Goal: Obtain resource: Obtain resource

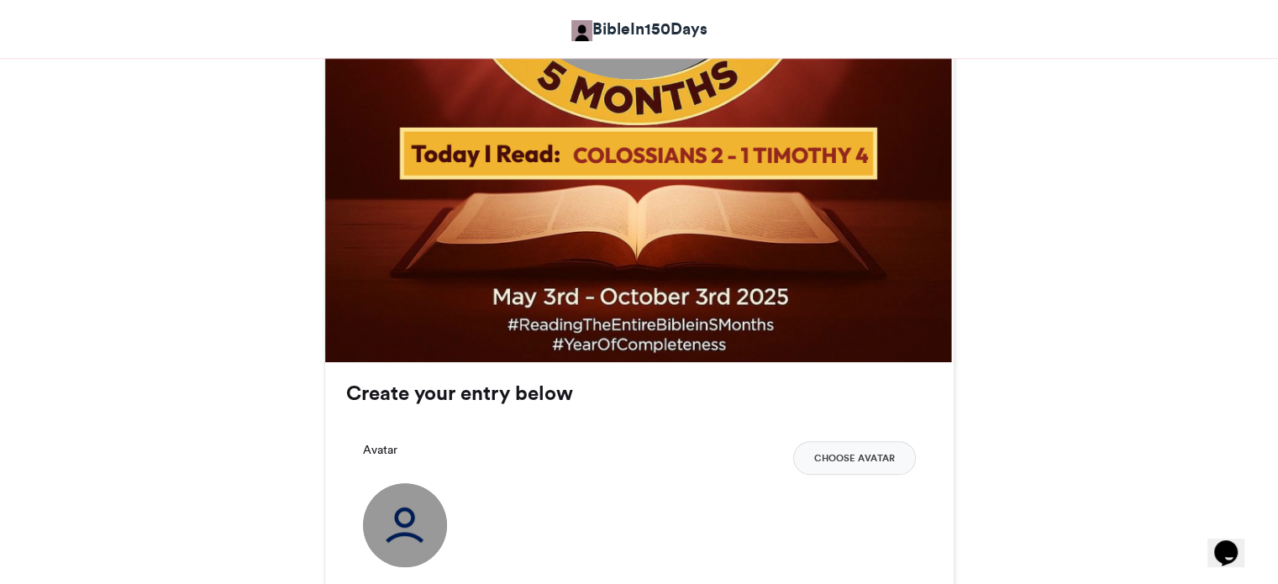
scroll to position [841, 0]
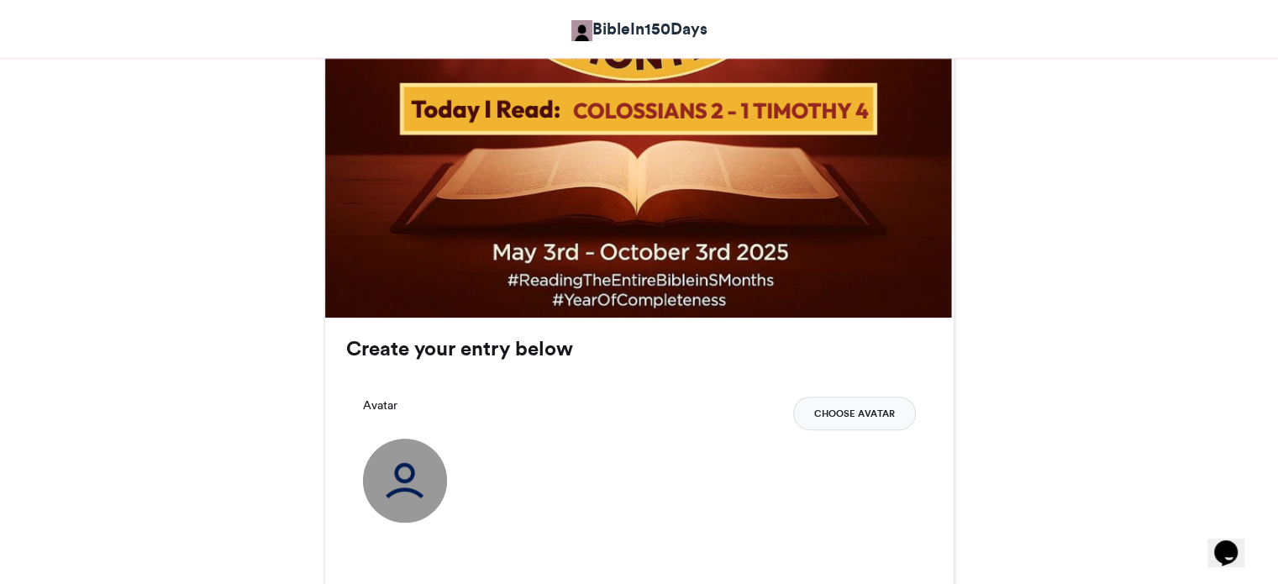
click at [854, 412] on button "Choose Avatar" at bounding box center [854, 414] width 123 height 34
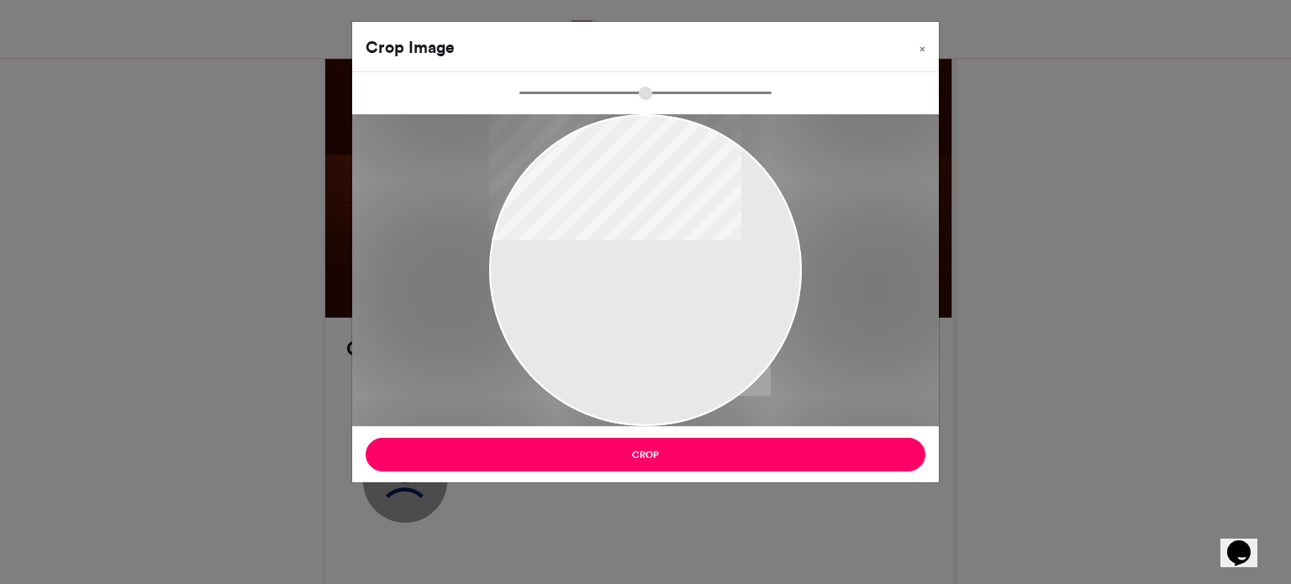
type input "******"
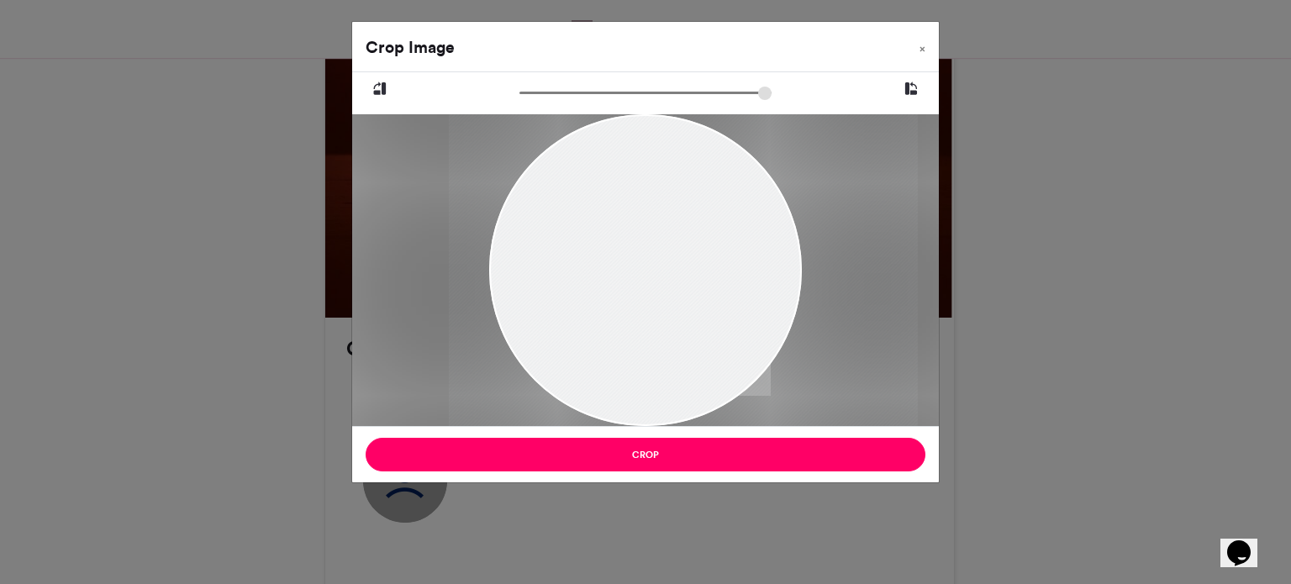
drag, startPoint x: 640, startPoint y: 289, endPoint x: 679, endPoint y: 228, distance: 73.0
click at [679, 228] on div at bounding box center [683, 270] width 469 height 312
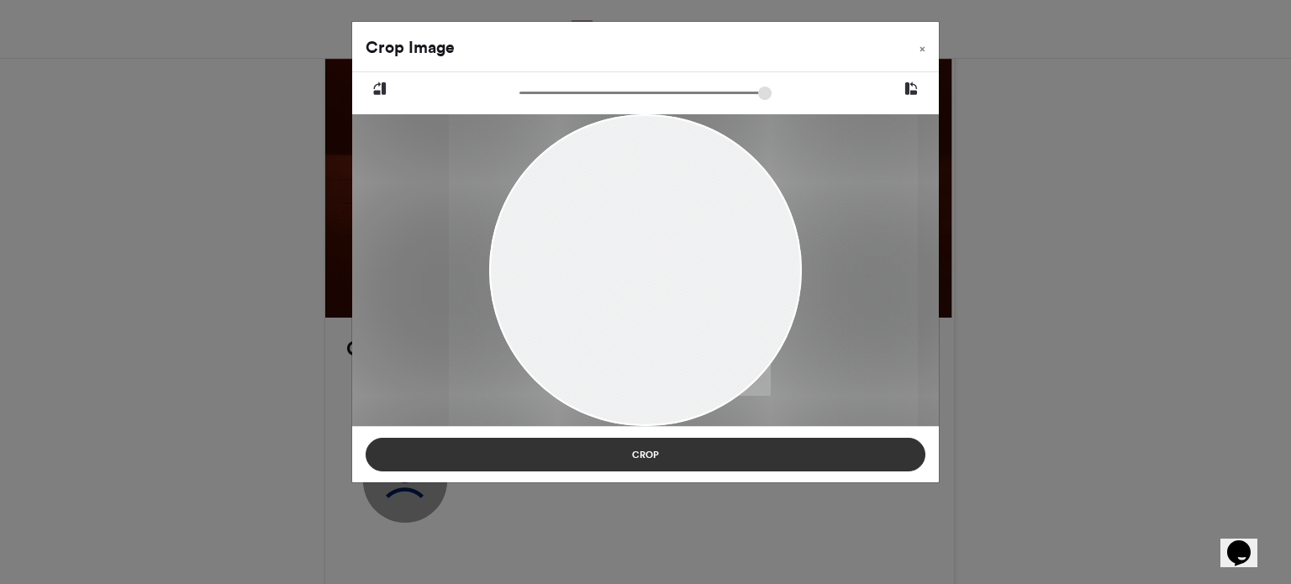
click at [698, 454] on button "Crop" at bounding box center [646, 455] width 560 height 34
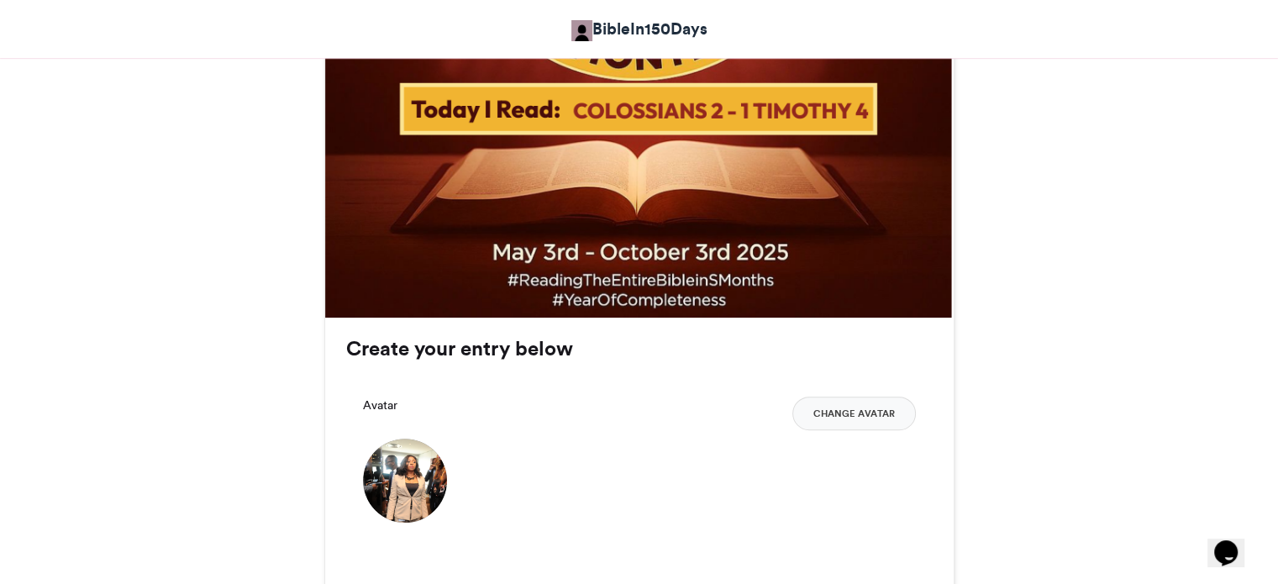
click at [393, 484] on img at bounding box center [405, 481] width 84 height 84
click at [408, 483] on img at bounding box center [405, 481] width 84 height 84
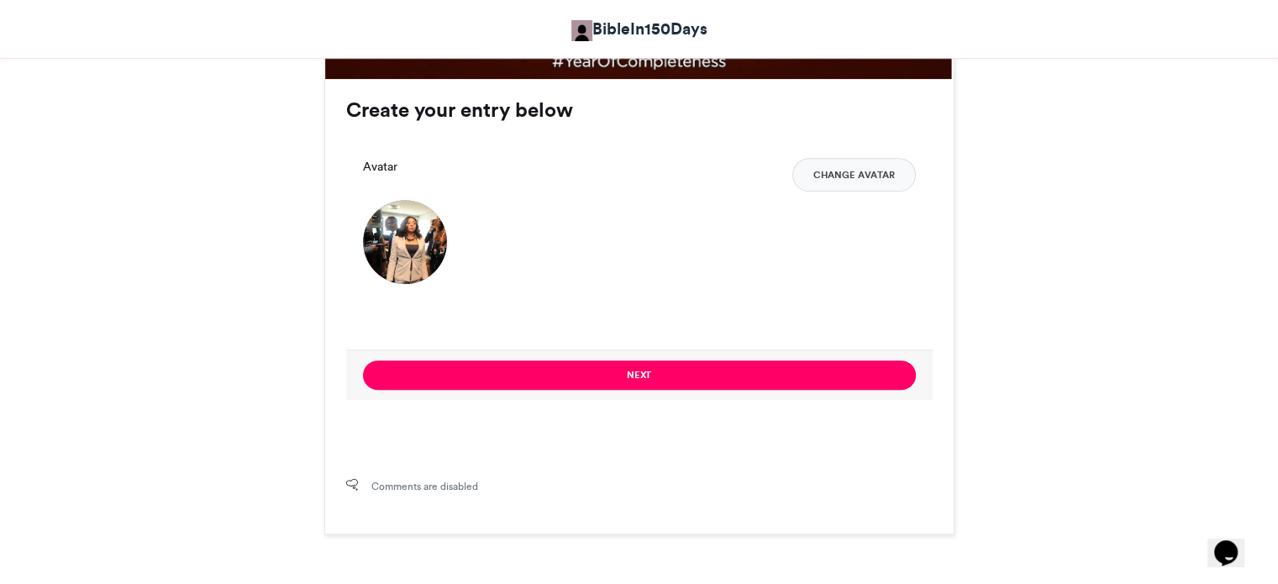
scroll to position [1093, 0]
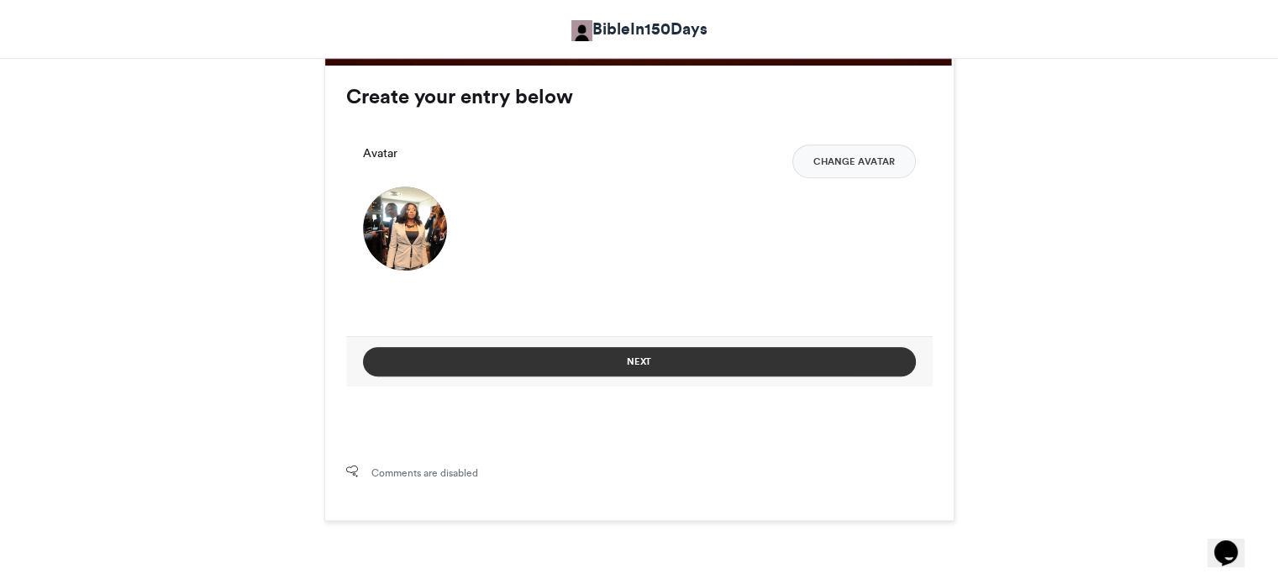
click at [613, 356] on button "Next" at bounding box center [639, 361] width 553 height 29
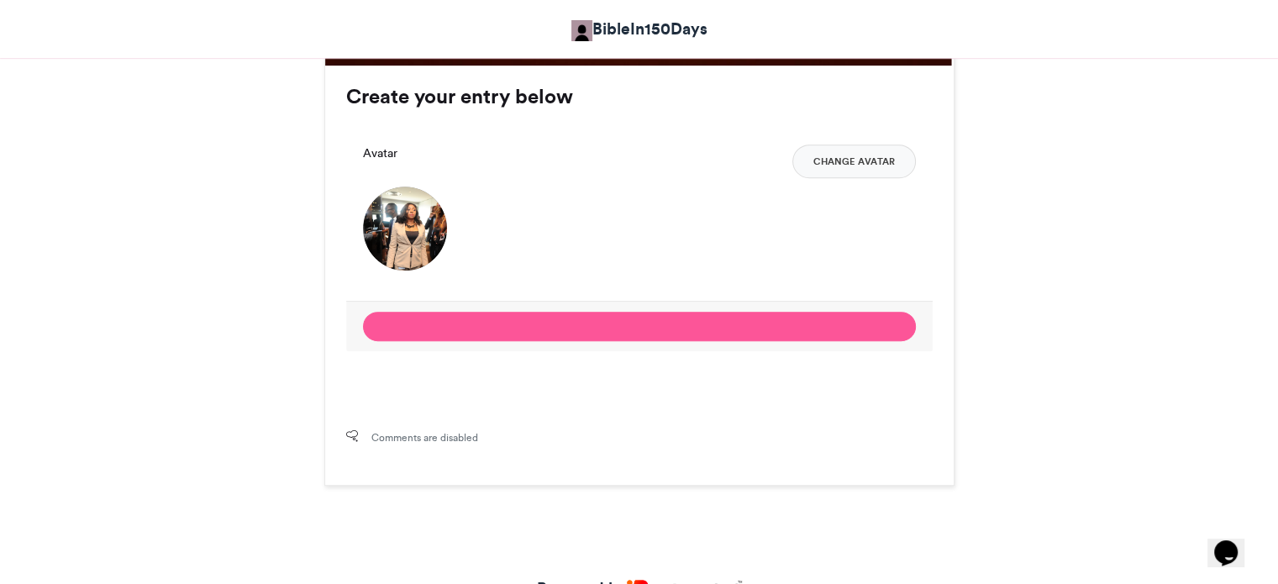
scroll to position [857, 0]
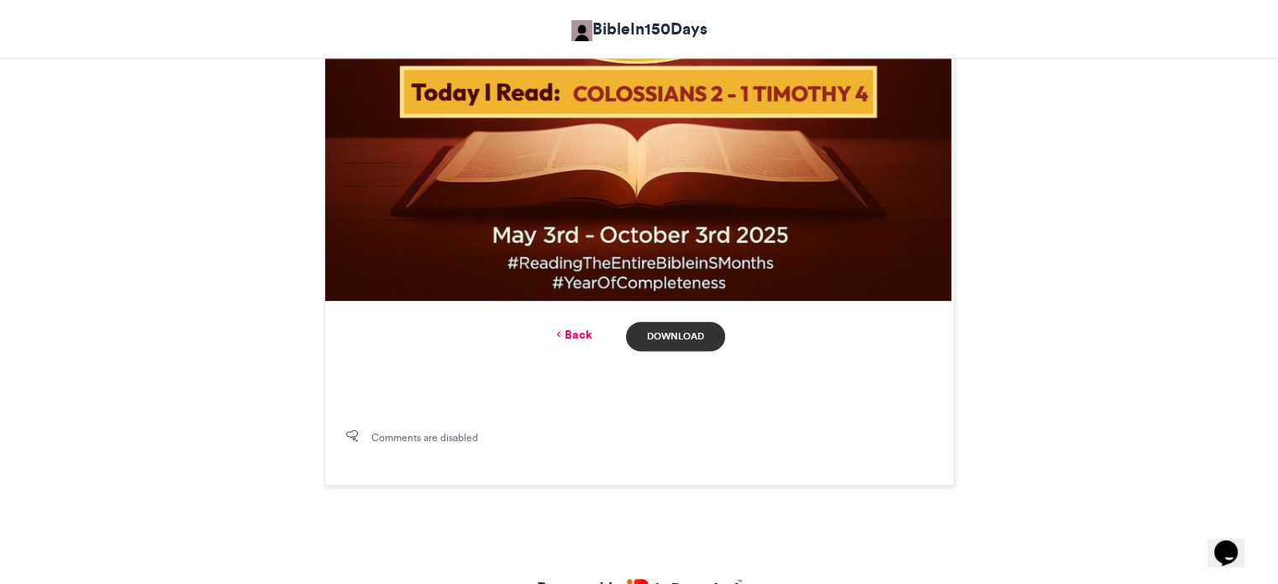
click at [649, 334] on link "Download" at bounding box center [675, 336] width 98 height 29
